Goal: Information Seeking & Learning: Compare options

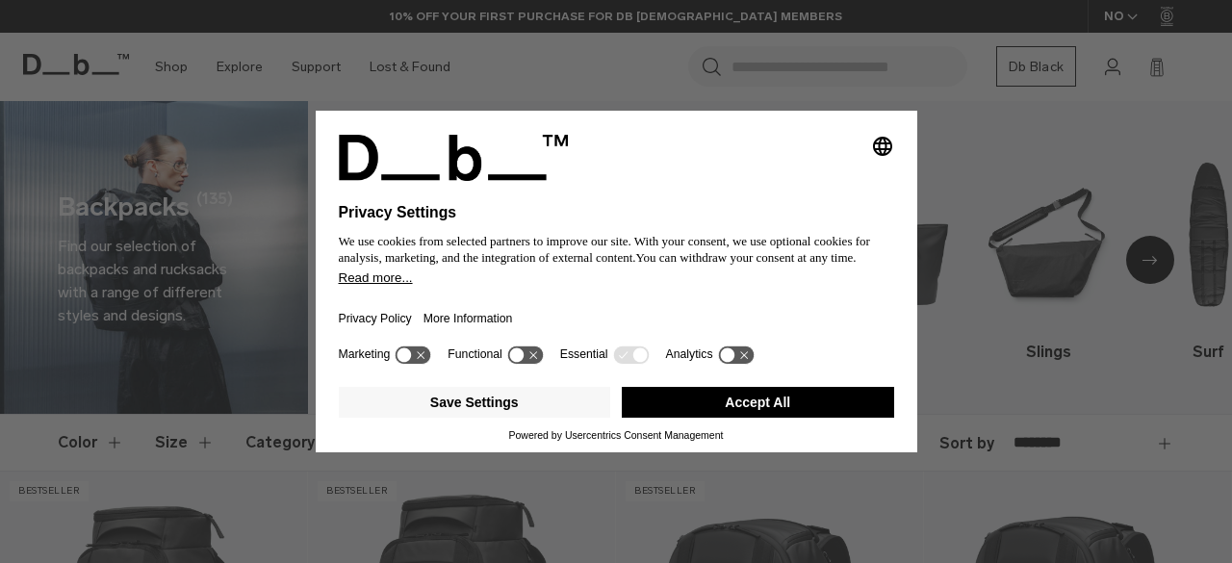
click at [774, 404] on button "Accept All" at bounding box center [758, 402] width 272 height 31
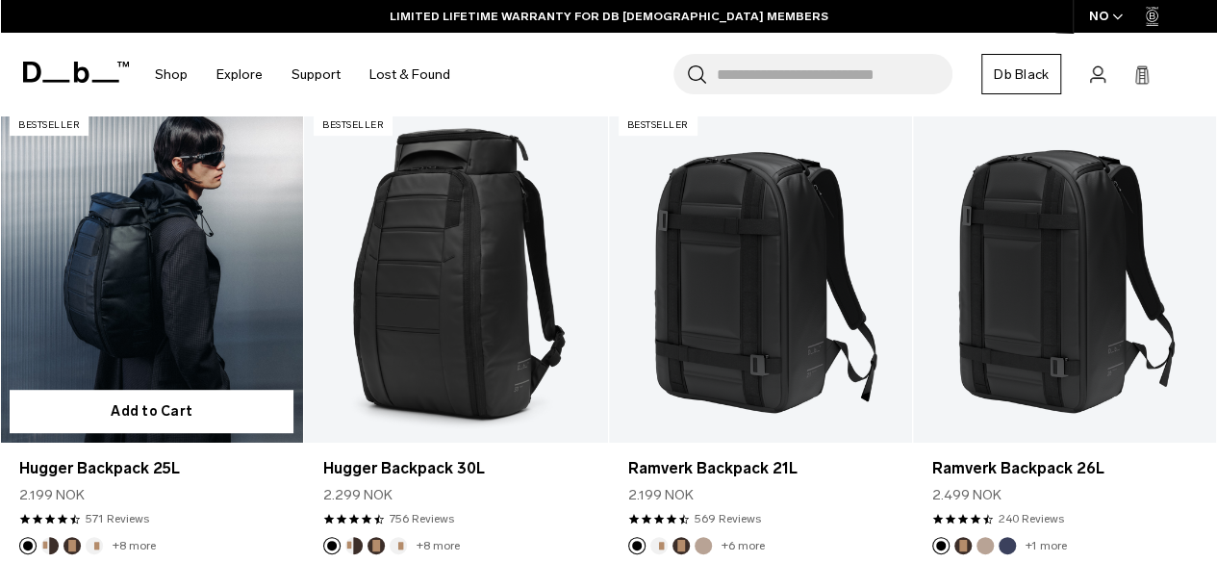
scroll to position [364, 0]
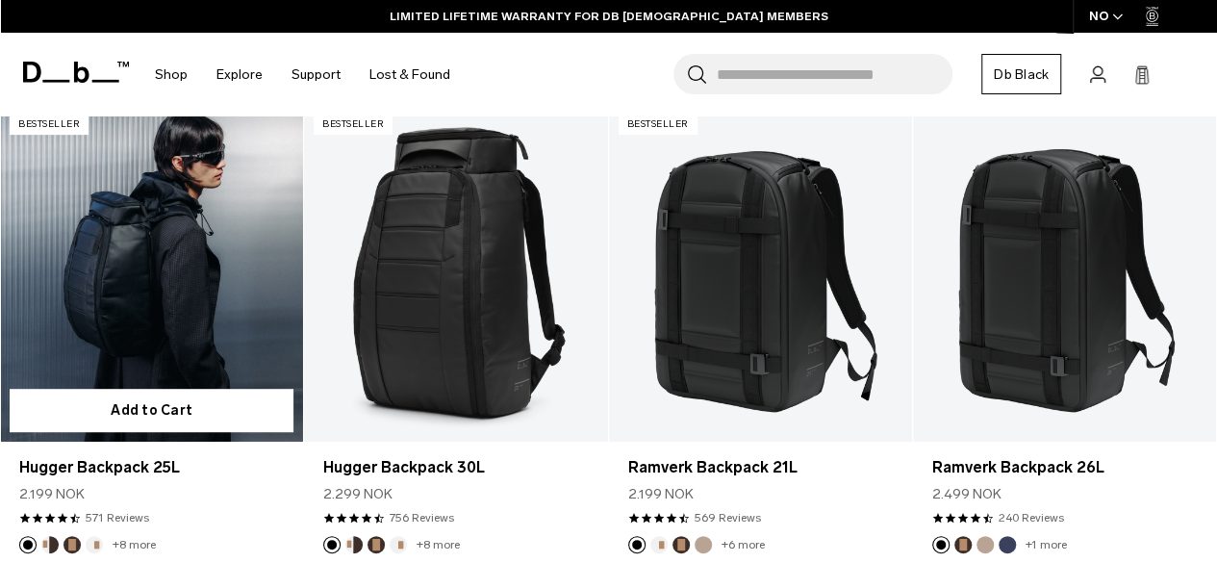
click at [96, 536] on button "Oatmilk" at bounding box center [94, 544] width 17 height 17
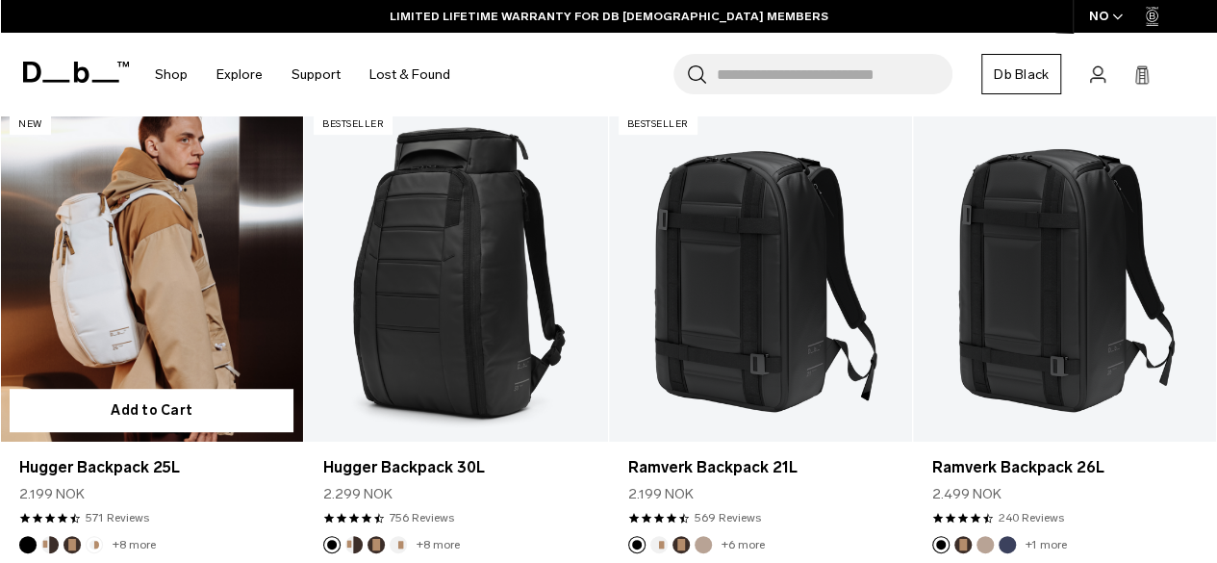
click at [75, 536] on button "Espresso" at bounding box center [72, 544] width 17 height 17
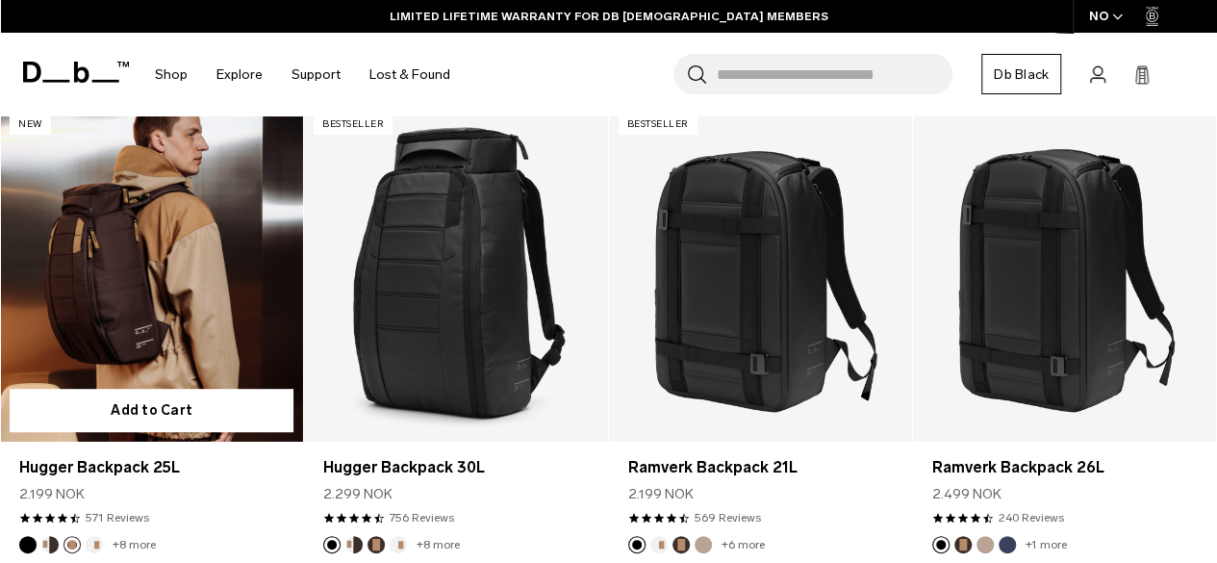
click at [50, 536] on button "Cappuccino" at bounding box center [49, 544] width 17 height 17
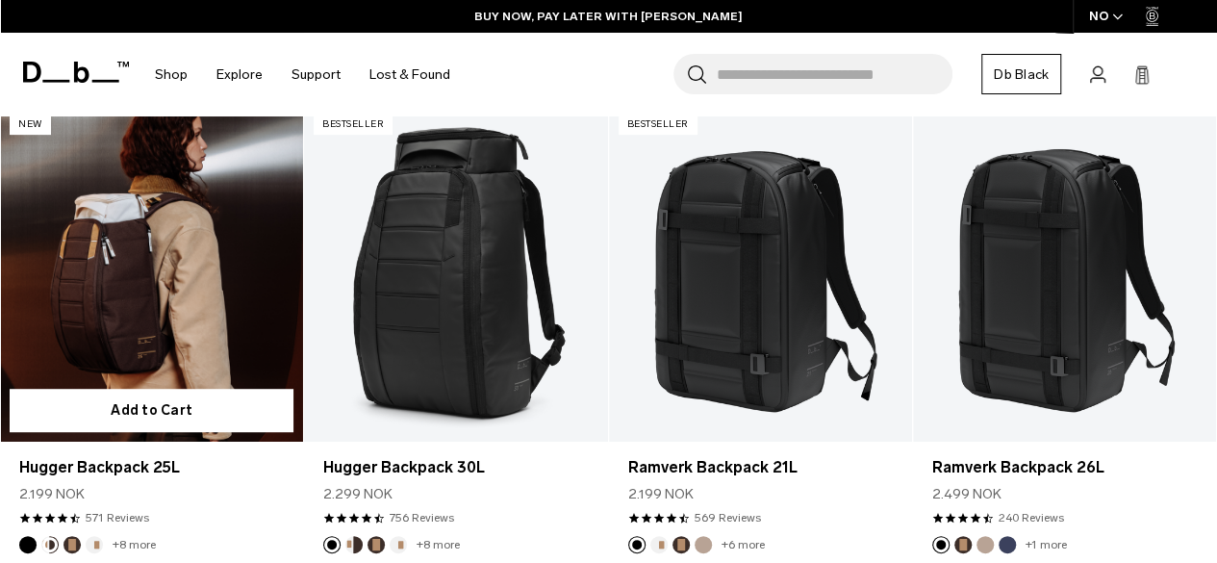
click at [68, 536] on button "Espresso" at bounding box center [72, 544] width 17 height 17
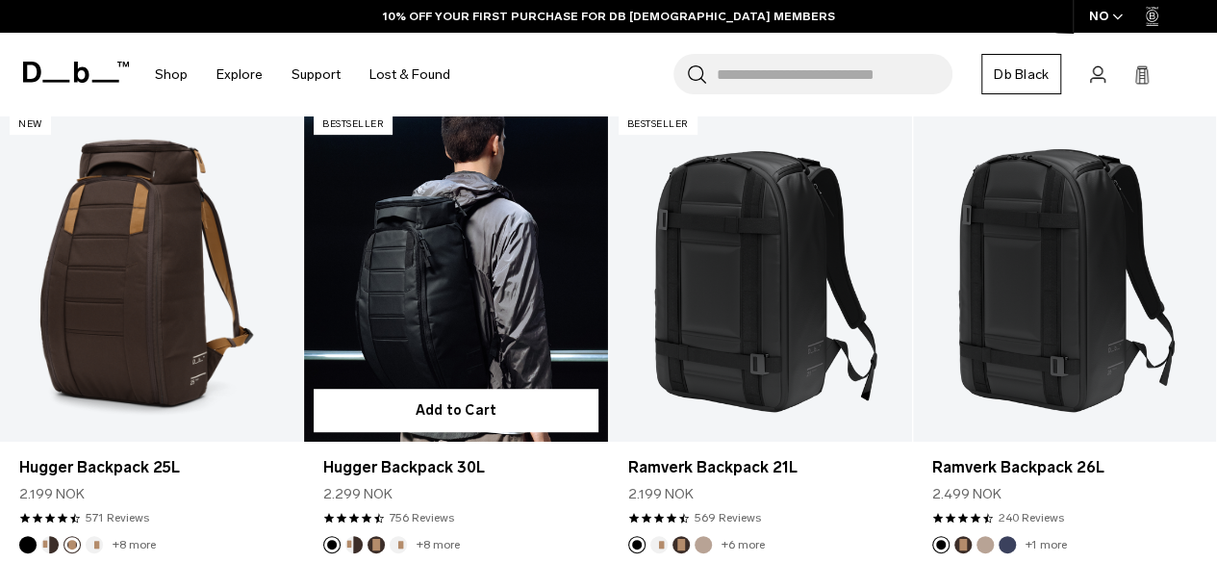
click at [354, 536] on button "Cappuccino" at bounding box center [353, 544] width 17 height 17
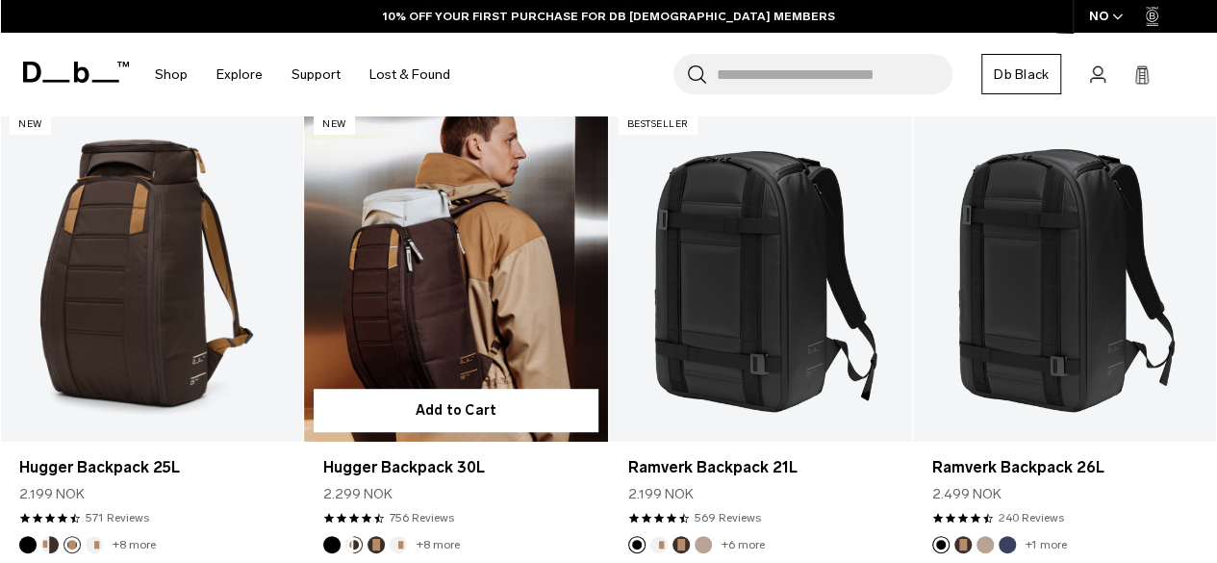
click at [379, 536] on button "Espresso" at bounding box center [376, 544] width 17 height 17
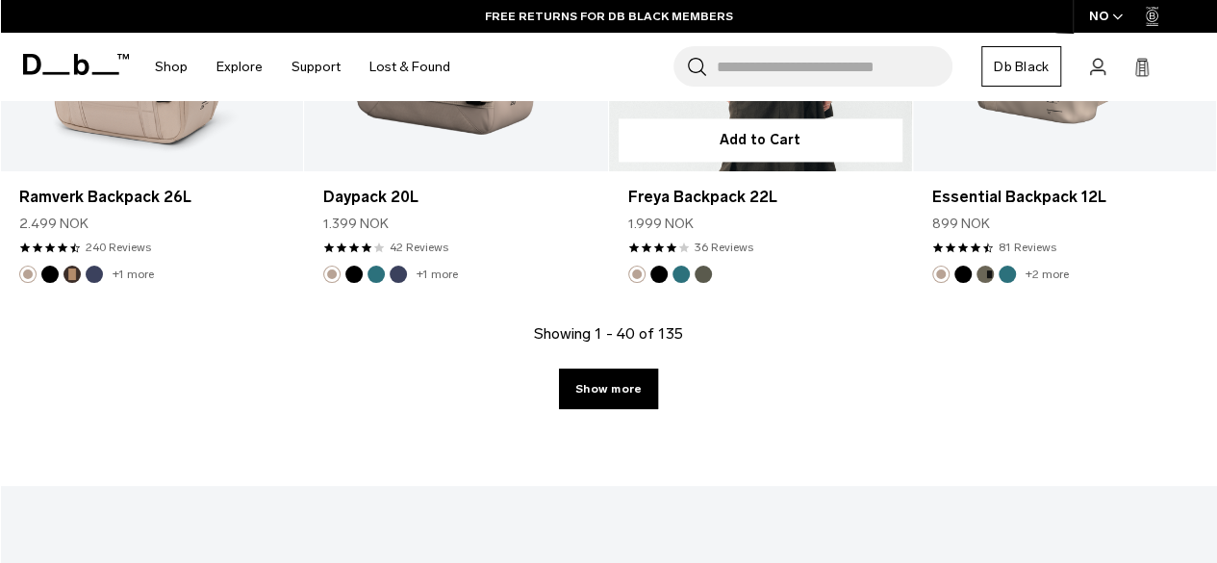
scroll to position [5031, 0]
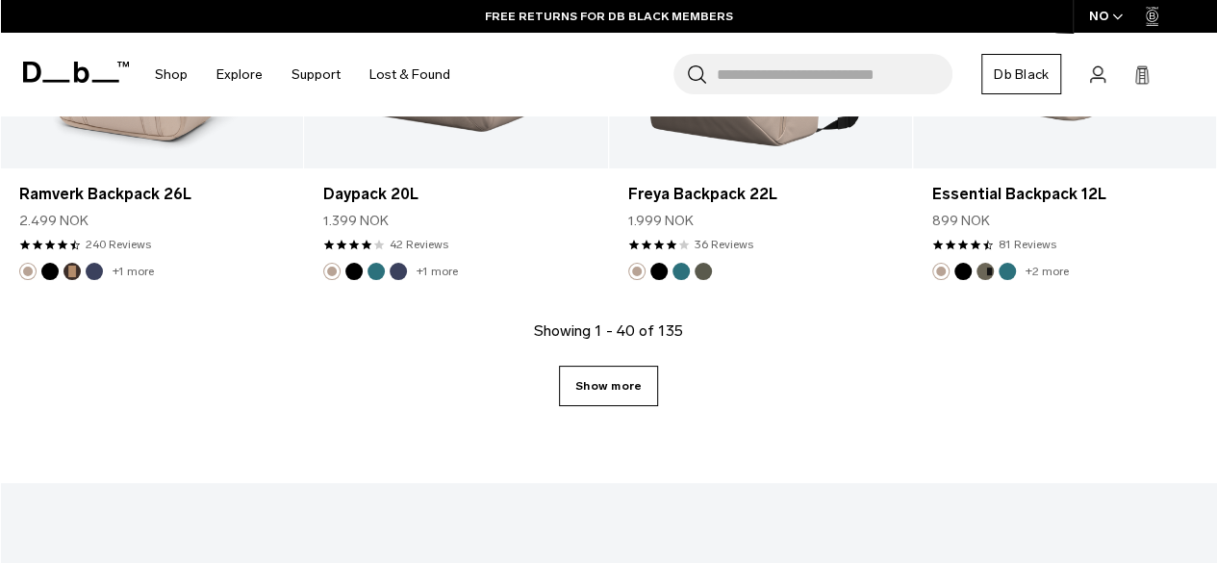
click at [624, 366] on link "Show more" at bounding box center [608, 386] width 99 height 40
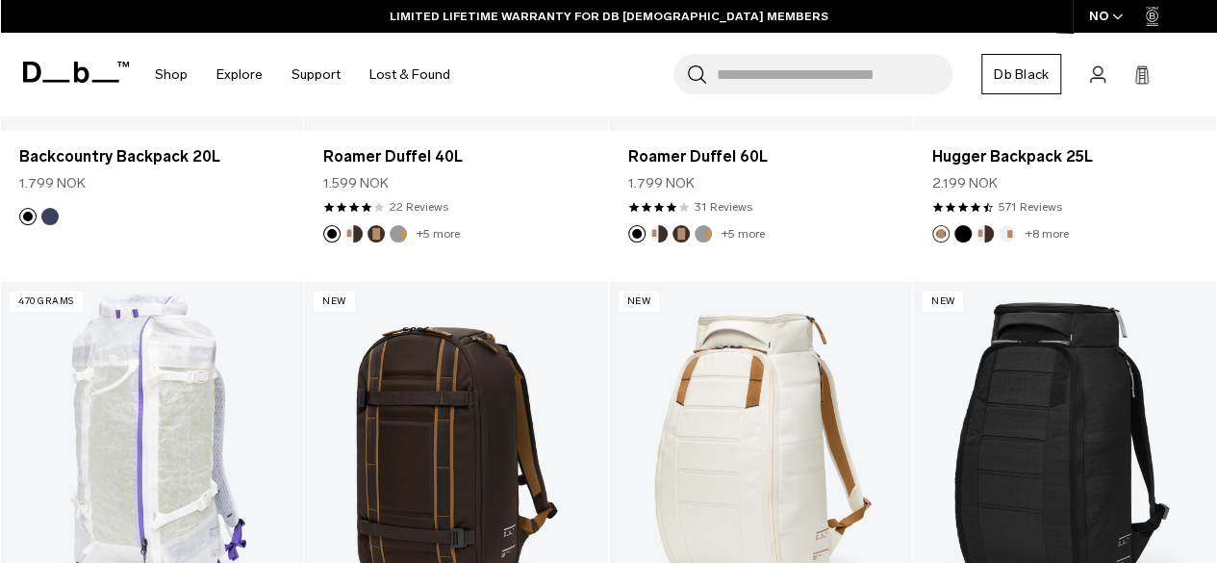
scroll to position [7539, 0]
